Goal: Task Accomplishment & Management: Complete application form

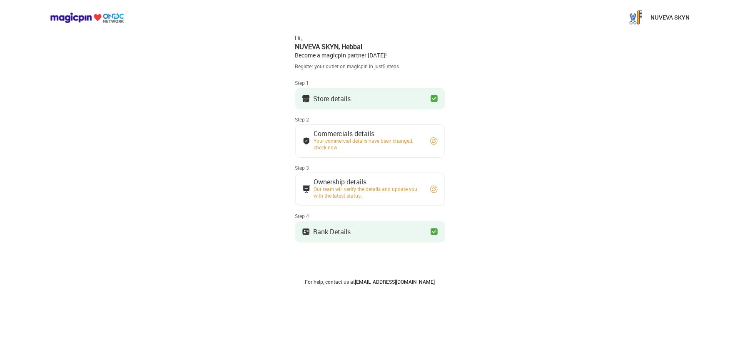
click at [387, 96] on button "Store details" at bounding box center [370, 99] width 150 height 22
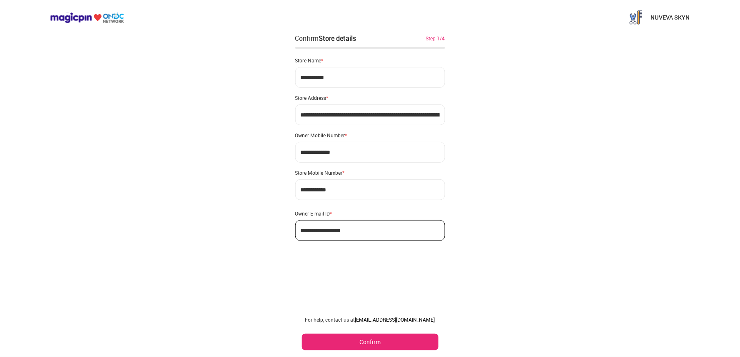
click at [352, 339] on button "Confirm" at bounding box center [370, 342] width 137 height 17
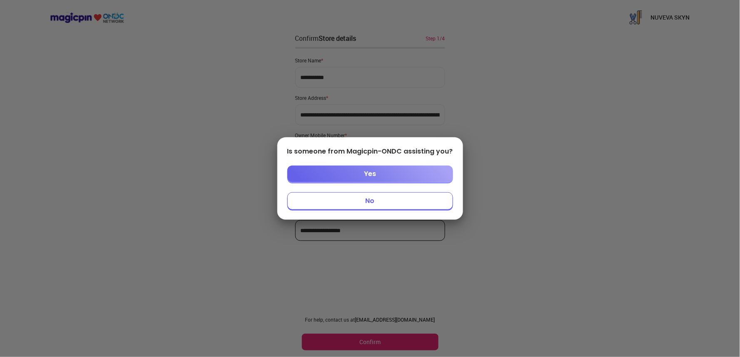
click at [367, 193] on button "No" at bounding box center [370, 200] width 166 height 17
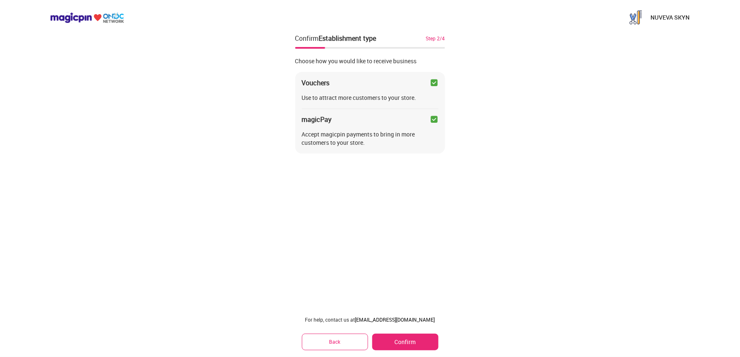
click at [415, 338] on button "Confirm" at bounding box center [405, 342] width 66 height 17
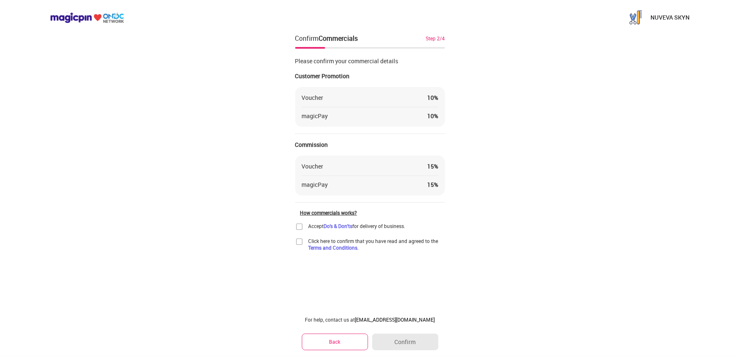
click at [296, 226] on img at bounding box center [299, 227] width 8 height 8
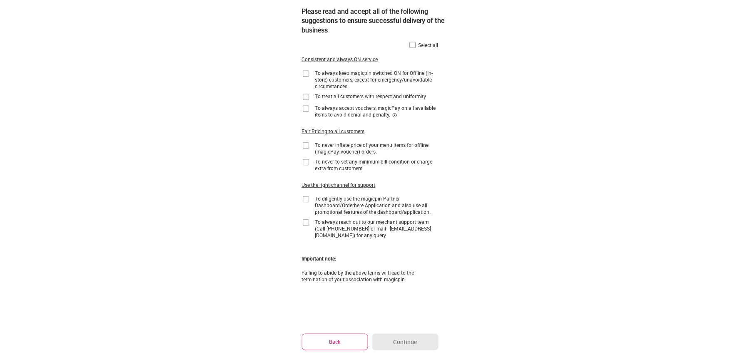
click at [410, 46] on img at bounding box center [412, 45] width 8 height 8
click at [391, 337] on button "Continue" at bounding box center [405, 342] width 66 height 17
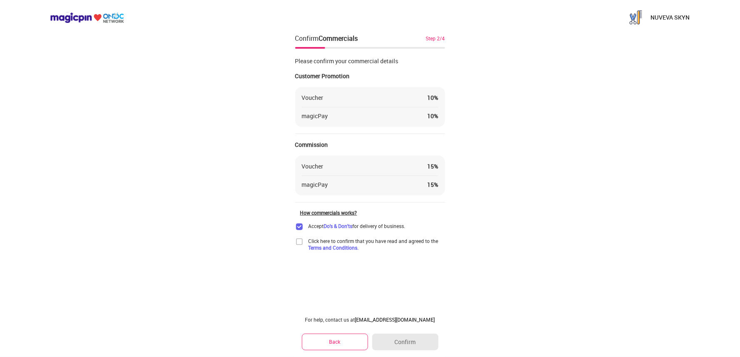
click at [302, 245] on img at bounding box center [299, 242] width 8 height 8
click at [393, 335] on button "Confirm" at bounding box center [405, 342] width 66 height 17
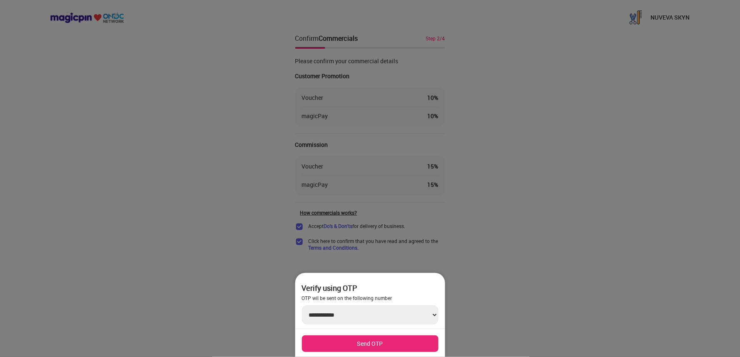
click at [371, 346] on button "Send OTP" at bounding box center [370, 344] width 137 height 17
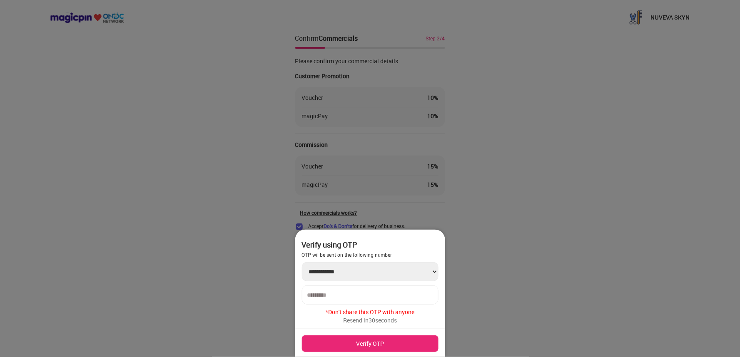
click at [323, 293] on input "number" at bounding box center [370, 295] width 126 height 7
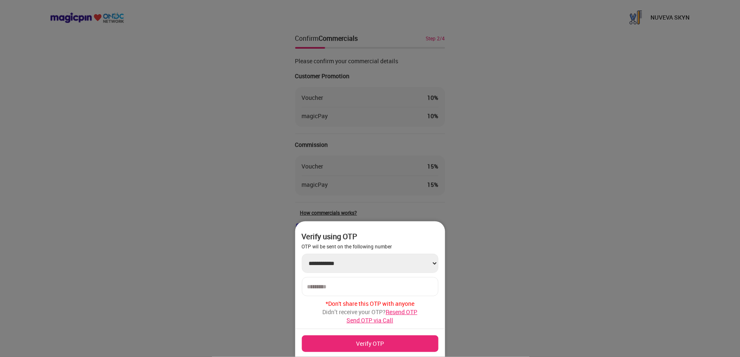
type input "******"
click at [356, 343] on button "Verify OTP" at bounding box center [370, 344] width 137 height 17
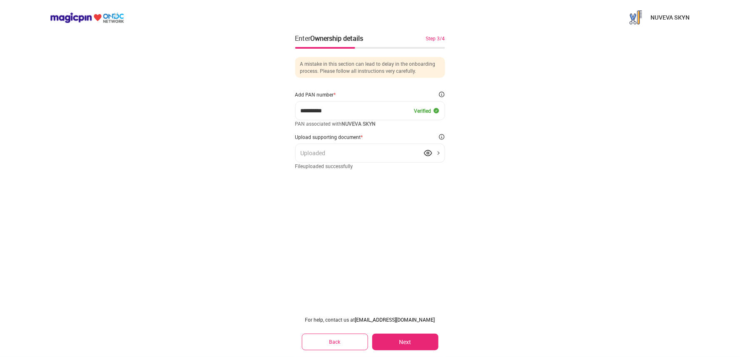
click at [402, 344] on button "Next" at bounding box center [405, 342] width 66 height 17
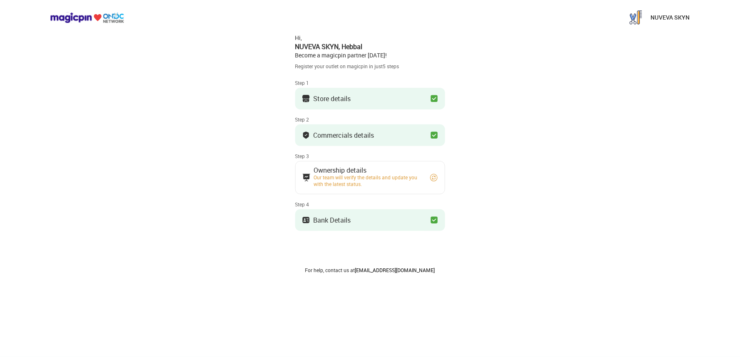
click at [400, 182] on div "Our team will verify the details and update you with the latest status." at bounding box center [368, 180] width 108 height 13
